Goal: Information Seeking & Learning: Learn about a topic

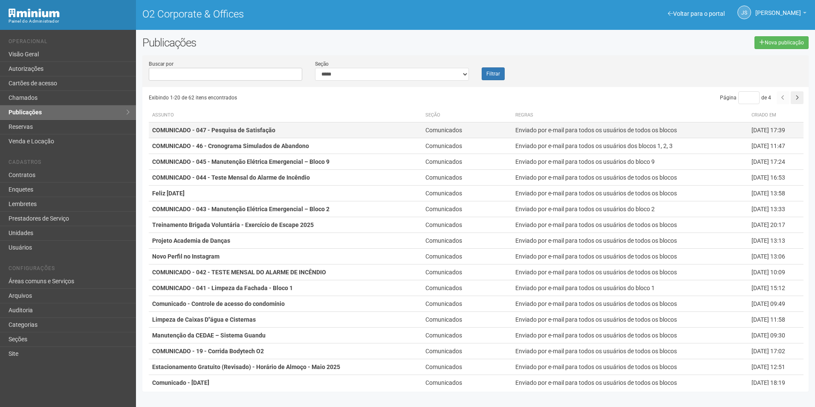
click at [351, 129] on td "COMUNICADO - 047 - Pesquisa de Satisfação" at bounding box center [285, 130] width 273 height 16
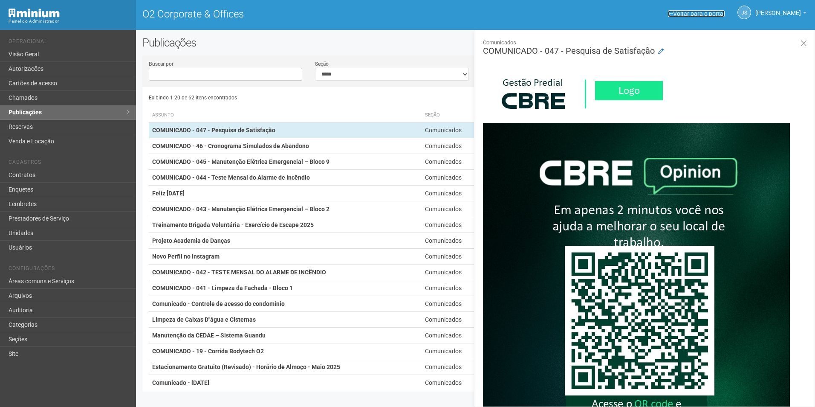
click at [703, 12] on link "Voltar para o portal" at bounding box center [696, 13] width 57 height 7
